Goal: Task Accomplishment & Management: Manage account settings

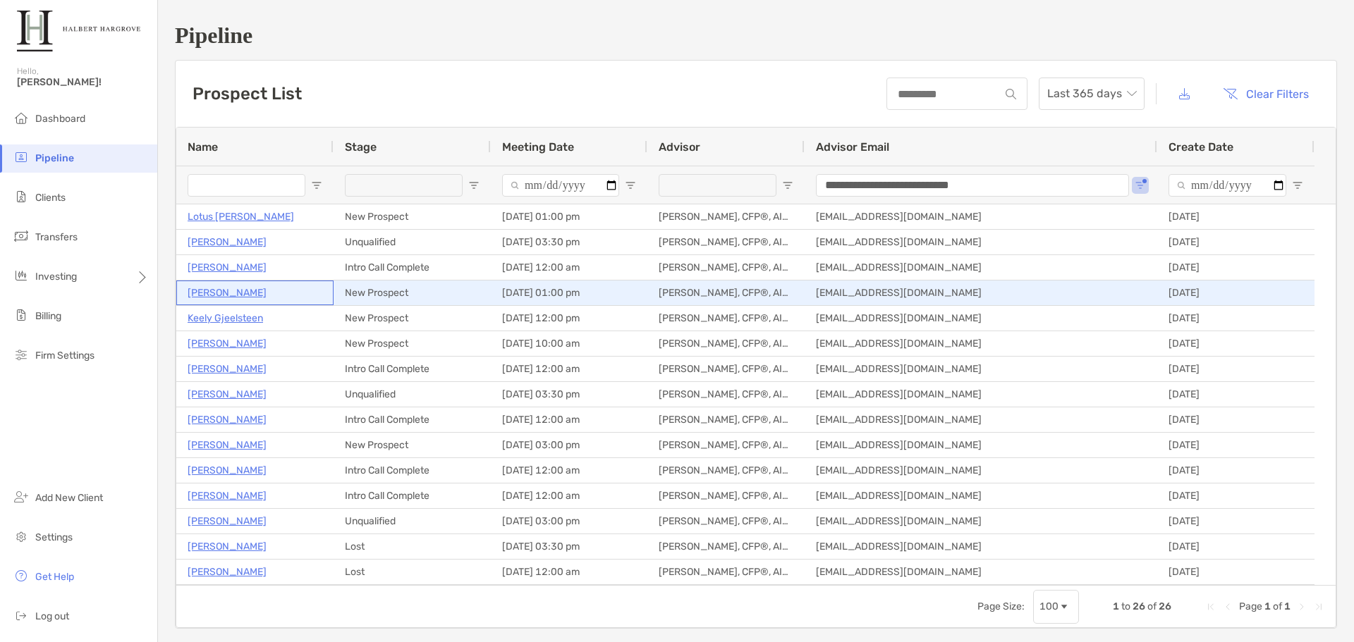
click at [212, 296] on p "[PERSON_NAME]" at bounding box center [227, 293] width 79 height 18
click at [202, 292] on p "Daniel Lee" at bounding box center [227, 293] width 79 height 18
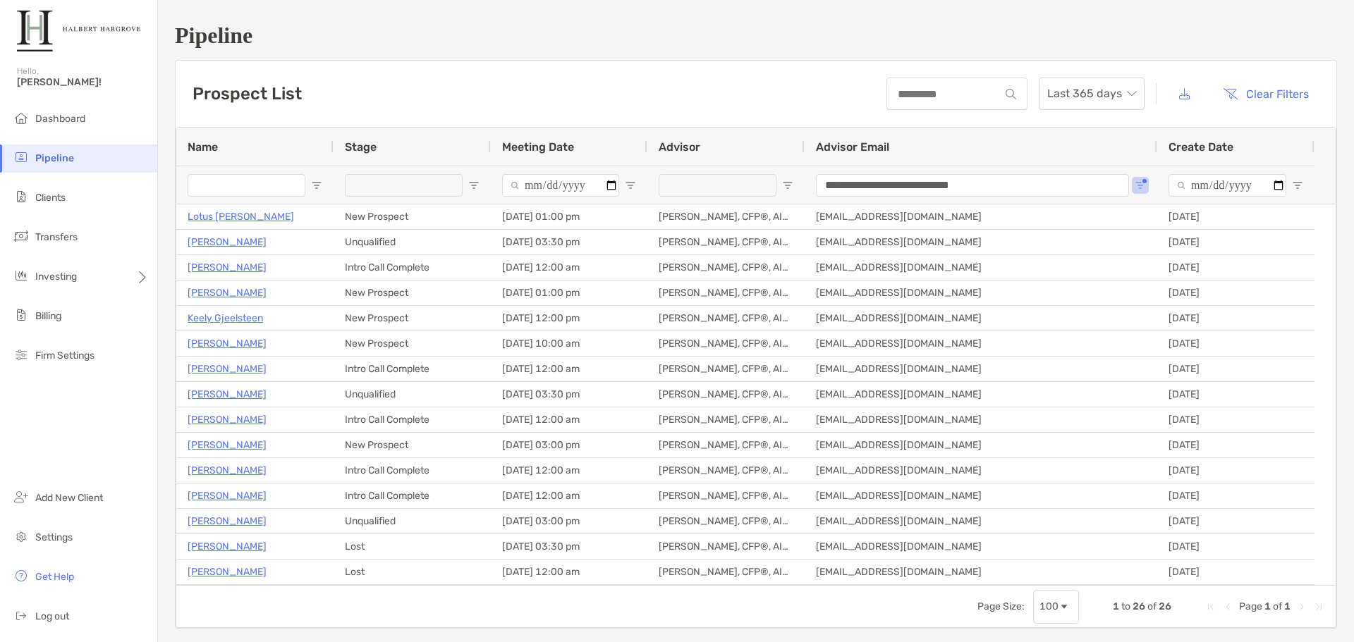
click at [583, 62] on div "Prospect List Last 365 days Clear Filters" at bounding box center [756, 94] width 1161 height 66
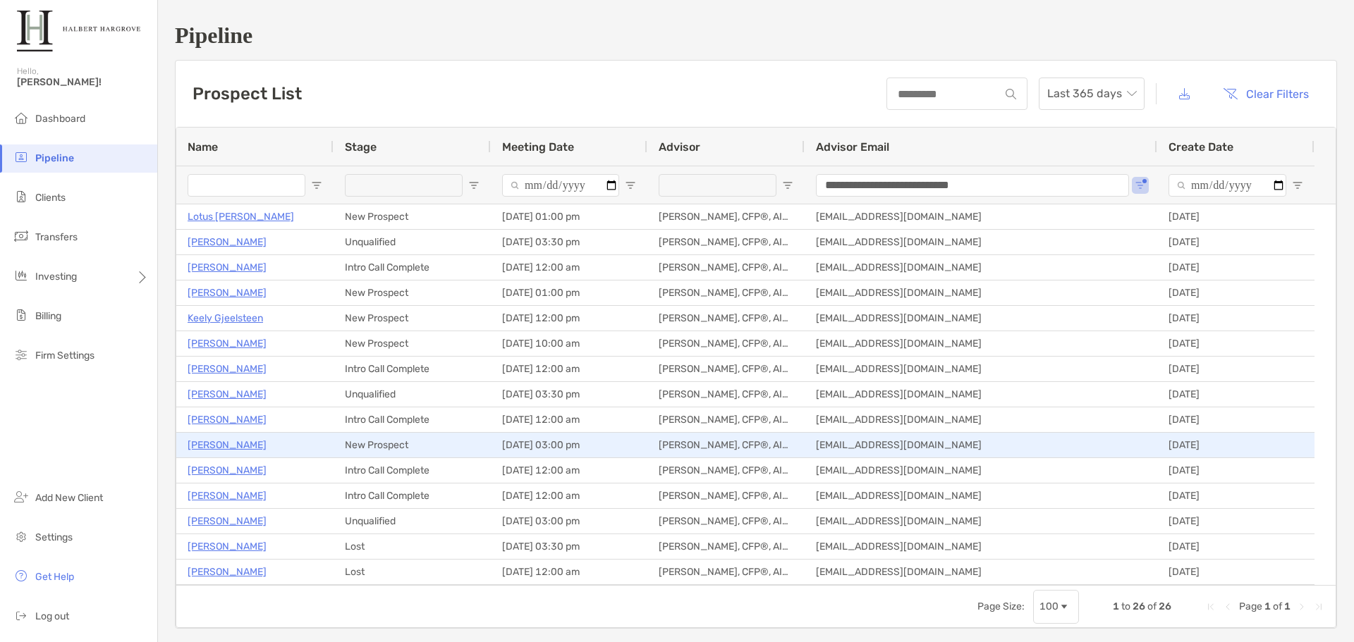
click at [227, 446] on p "Kyle Kendall" at bounding box center [227, 445] width 79 height 18
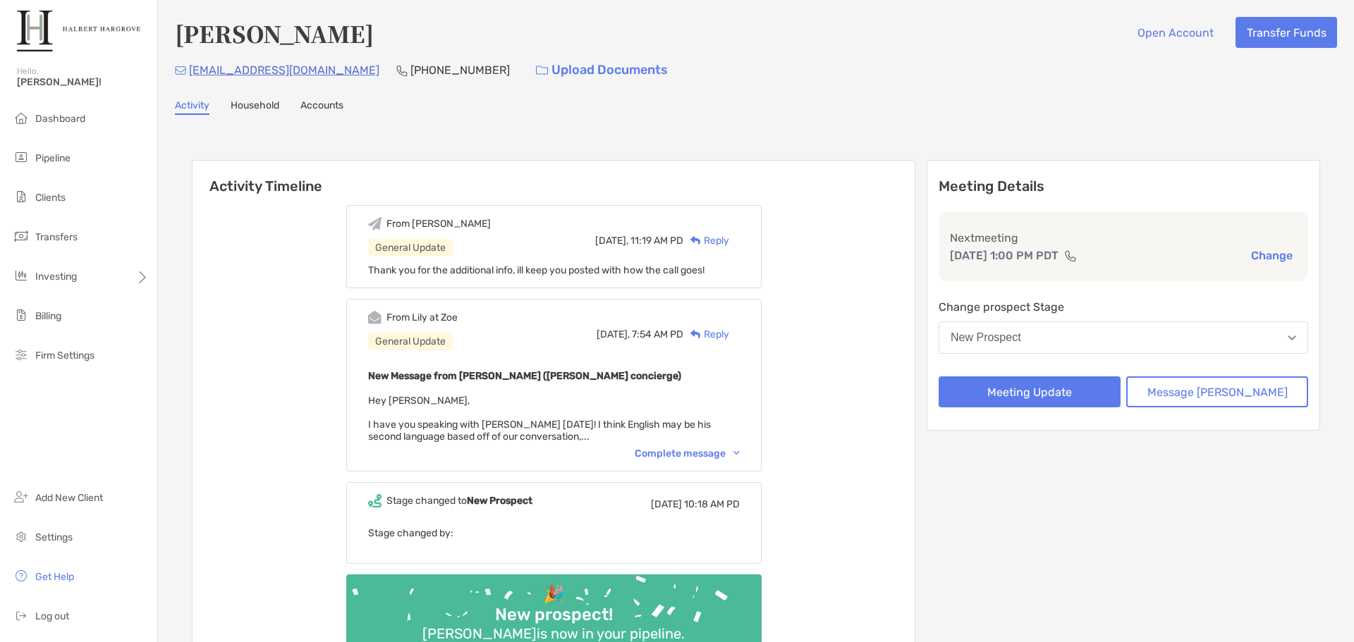
drag, startPoint x: 1037, startPoint y: 527, endPoint x: 1037, endPoint y: 541, distance: 14.1
click at [1037, 527] on div "Meeting Details Next meeting Sep 5, 1:00 PM PDT Change Change prospect Stage Ne…" at bounding box center [1123, 417] width 393 height 514
click at [604, 129] on div "Activity Timeline From Jake General Update Today, 11:19 AM PD Reply Thank you f…" at bounding box center [756, 419] width 1162 height 580
click at [63, 161] on span "Pipeline" at bounding box center [52, 158] width 35 height 12
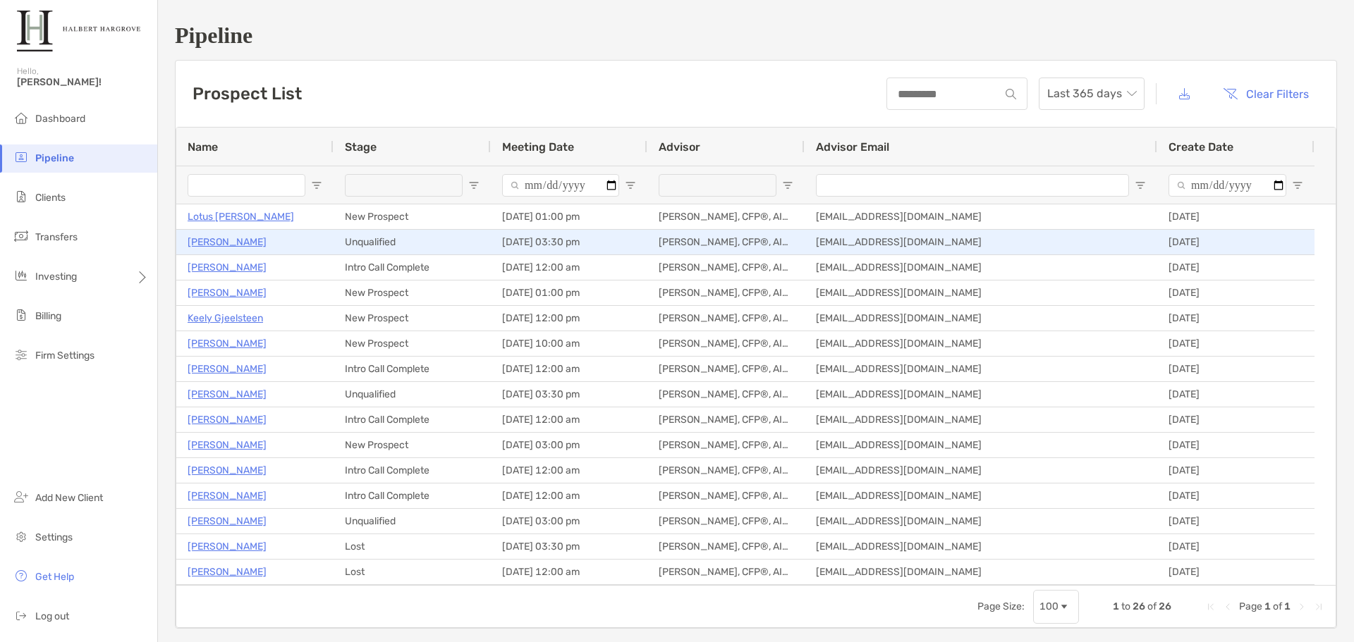
type input "**********"
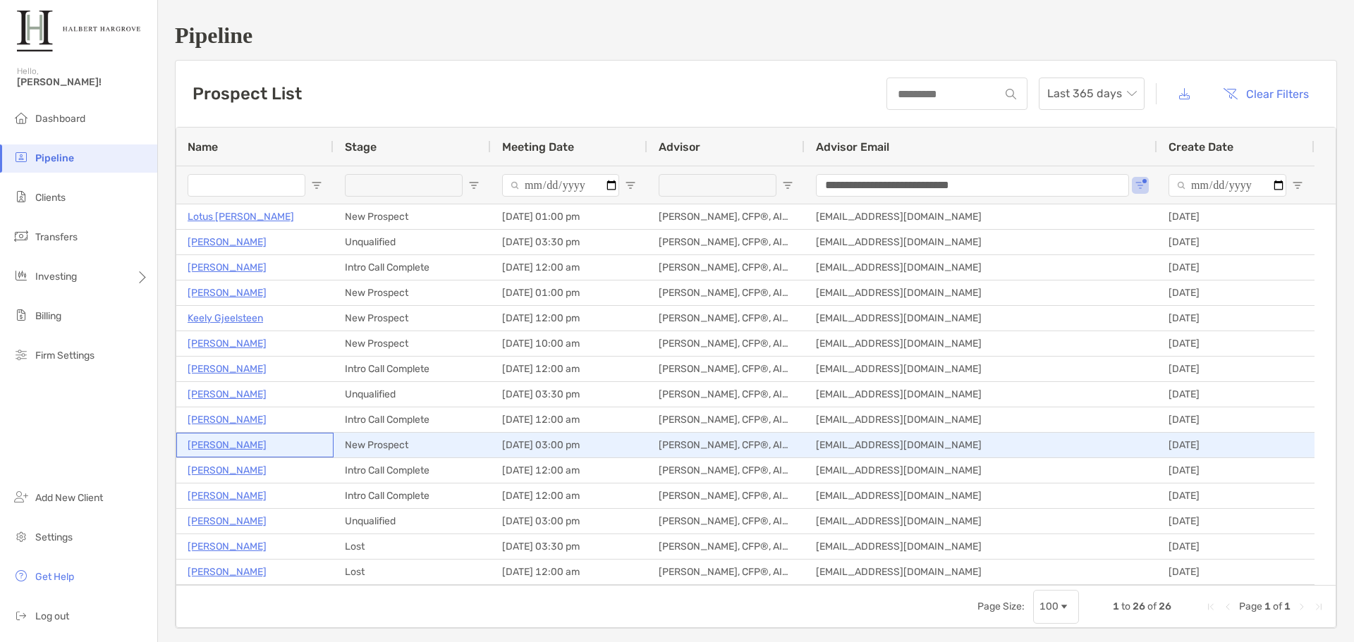
click at [232, 441] on p "[PERSON_NAME]" at bounding box center [227, 445] width 79 height 18
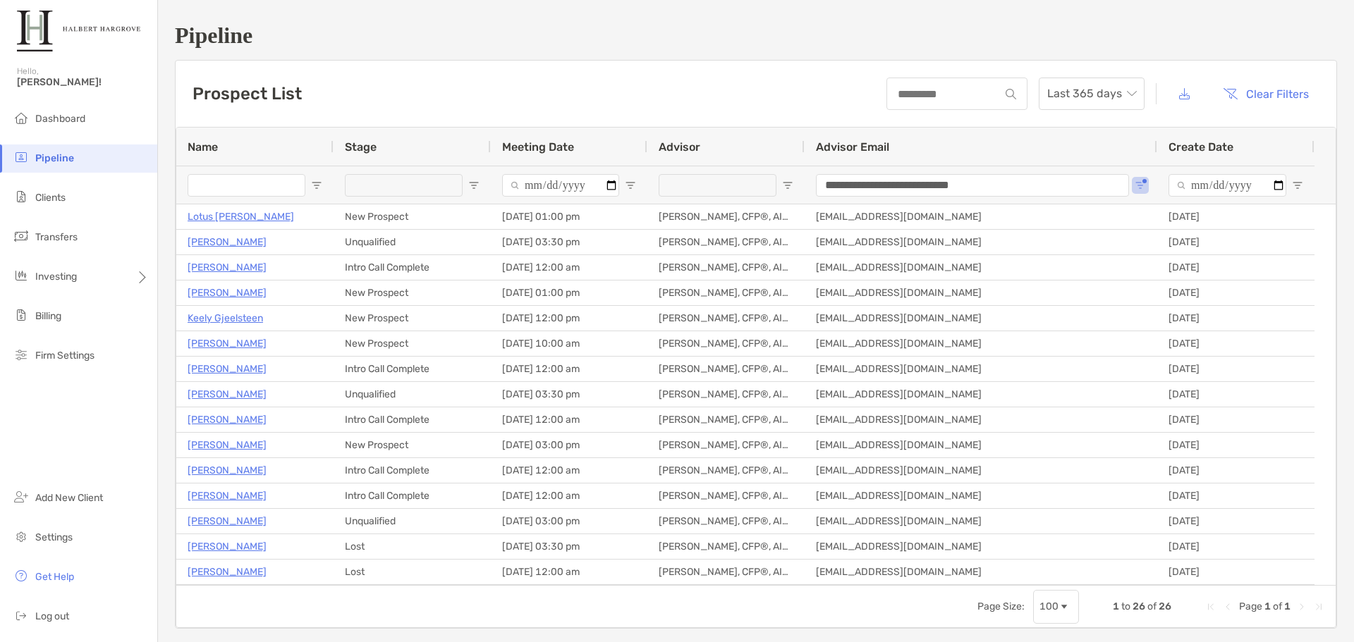
click at [480, 50] on div "**********" at bounding box center [756, 326] width 1196 height 652
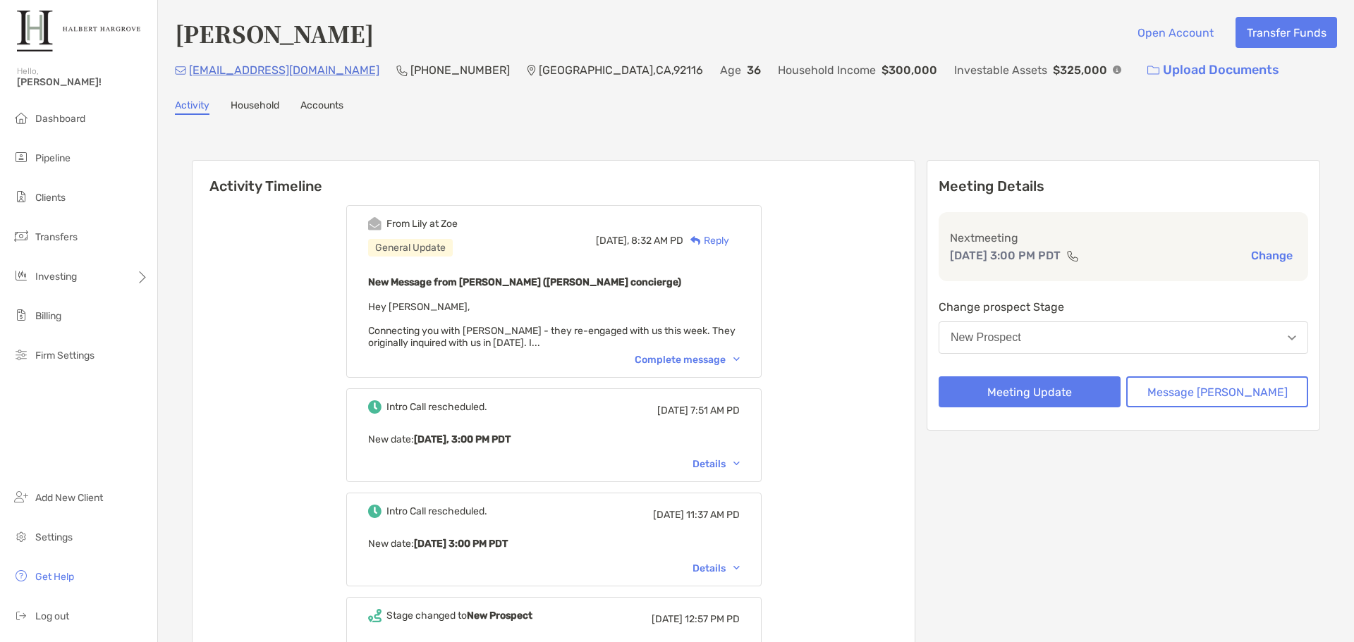
click at [691, 367] on div "From Lily at Zoe General Update Today, 8:32 AM PD Reply New Message from Lily K…" at bounding box center [553, 291] width 415 height 173
click at [702, 355] on div "Complete message" at bounding box center [687, 360] width 105 height 12
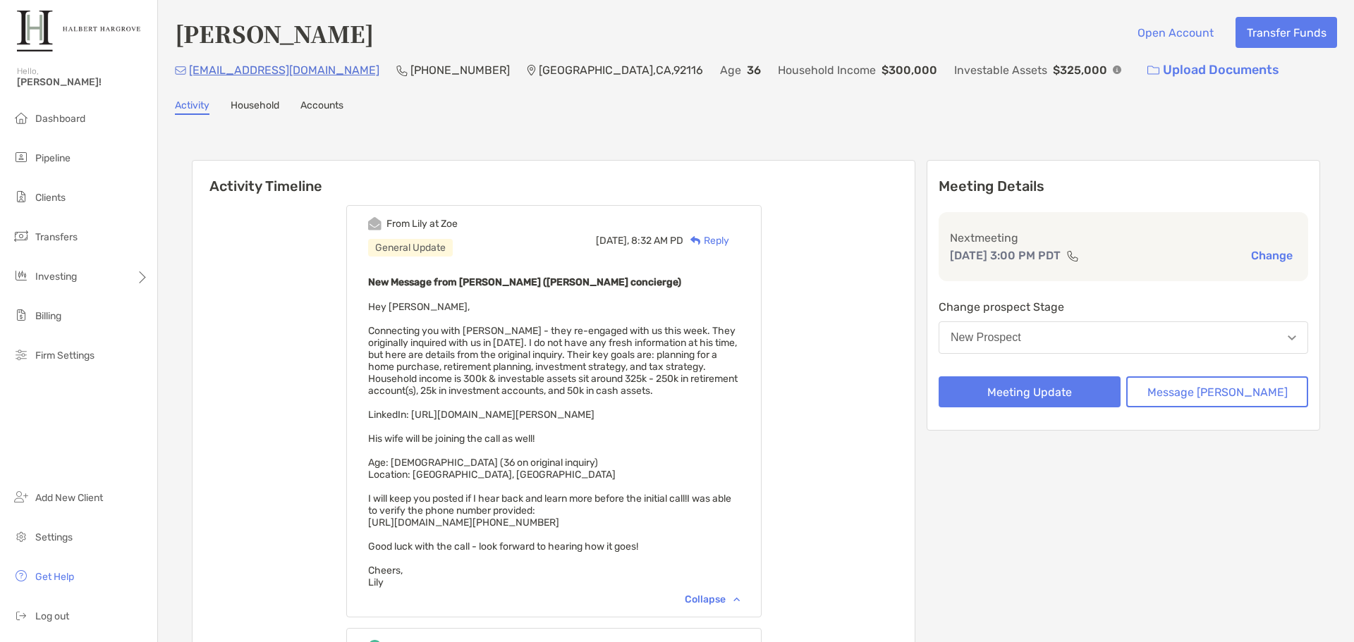
click at [681, 197] on div "From Lily at Zoe General Update Today, 8:32 AM PD Reply New Message from Lily K…" at bounding box center [554, 611] width 722 height 833
click at [743, 139] on div "Activity Timeline From Lily at Zoe General Update Today, 8:32 AM PD Reply New M…" at bounding box center [756, 596] width 1162 height 934
click at [764, 28] on div "Kyle Kendall Open Account Transfer Funds" at bounding box center [756, 33] width 1162 height 32
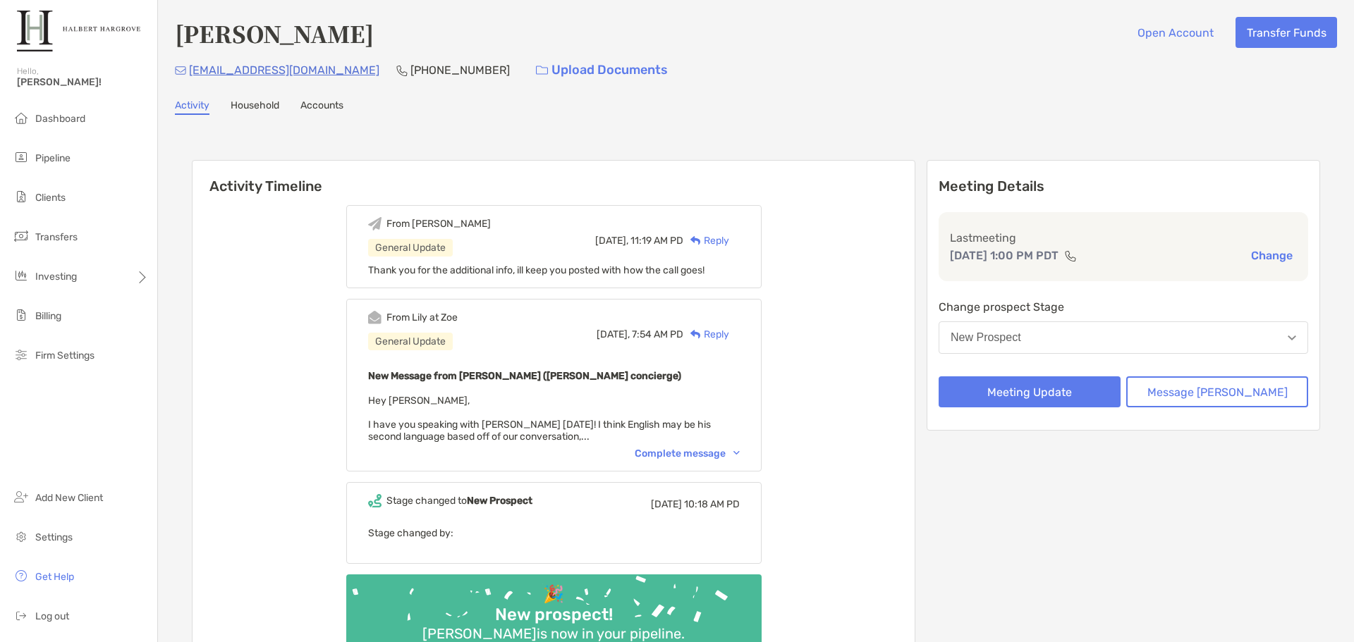
click at [937, 90] on div "Daniel Lee Open Account Transfer Funds tlsghk94@gmail.com (469) 363-8731 Upload…" at bounding box center [756, 363] width 1196 height 726
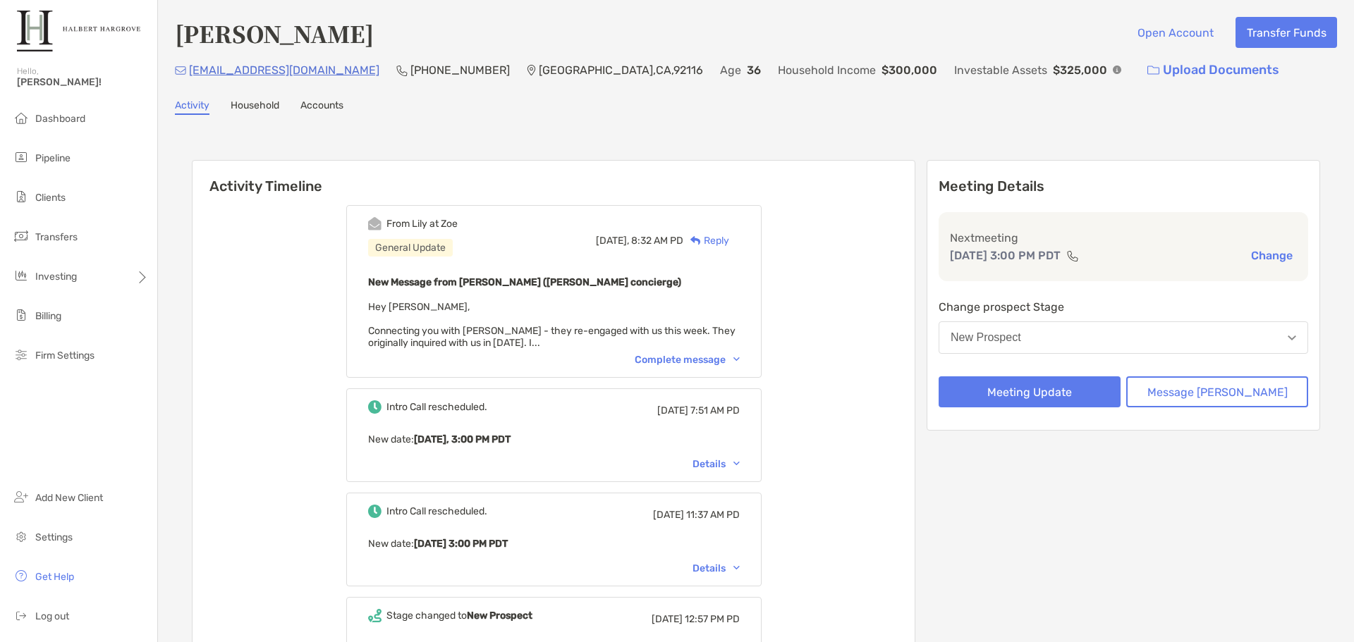
click at [728, 369] on div "From [PERSON_NAME] at [PERSON_NAME] General Update [DATE], 8:32 AM PD Reply New…" at bounding box center [553, 291] width 415 height 173
click at [735, 359] on div "Complete message" at bounding box center [687, 360] width 105 height 12
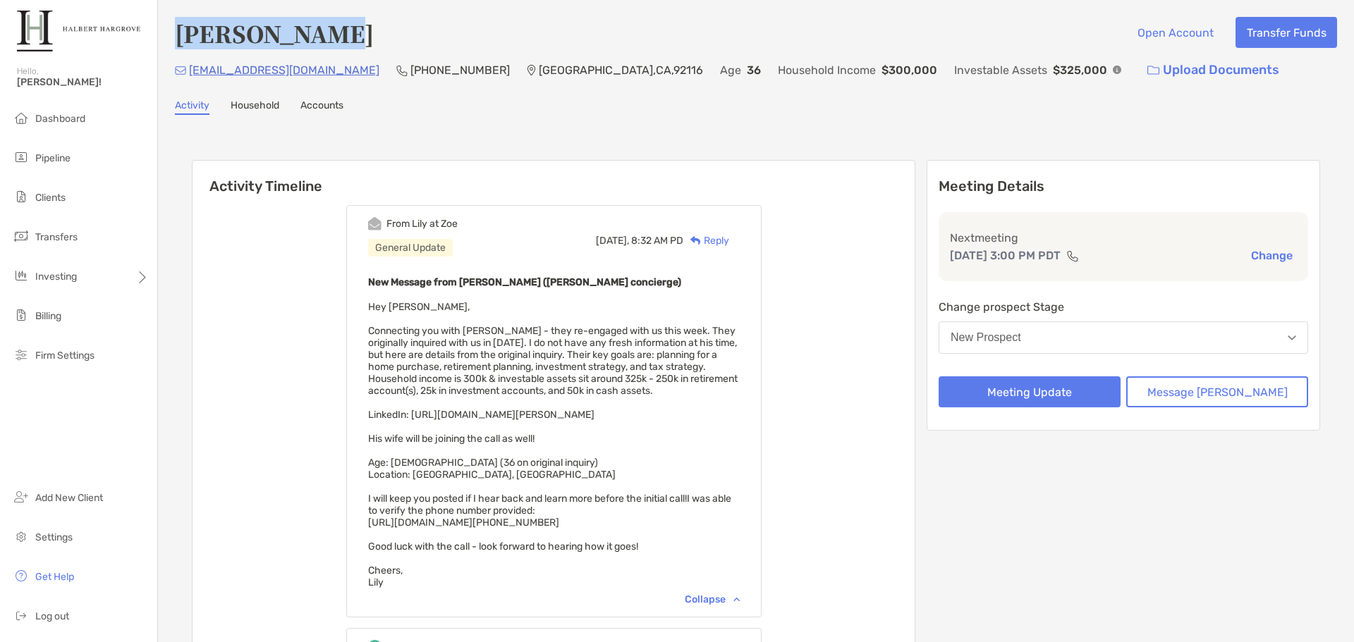
drag, startPoint x: 328, startPoint y: 31, endPoint x: 173, endPoint y: 33, distance: 154.4
click at [173, 33] on div "[PERSON_NAME] Open Account Transfer Funds [EMAIL_ADDRESS][DOMAIN_NAME] (614) 35…" at bounding box center [756, 540] width 1196 height 1080
